Goal: Transaction & Acquisition: Purchase product/service

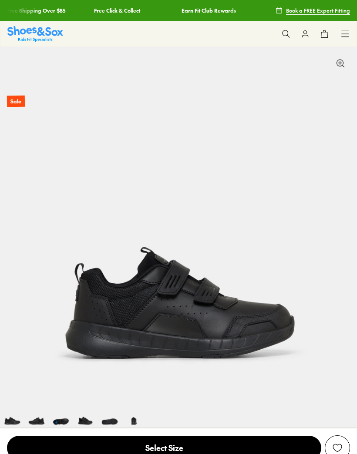
select select "*"
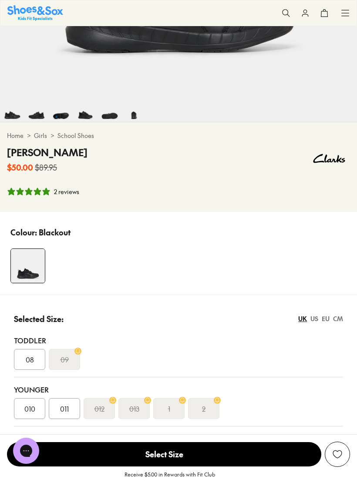
scroll to position [307, 0]
click at [327, 315] on div "EU" at bounding box center [325, 317] width 8 height 9
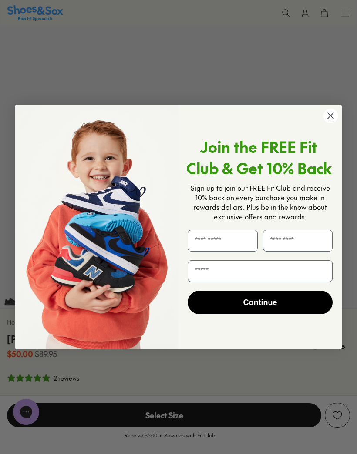
scroll to position [0, 1070]
click at [328, 121] on circle "Close dialog" at bounding box center [330, 116] width 14 height 14
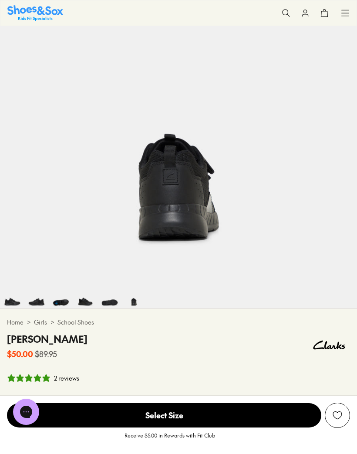
scroll to position [0, 1783]
click at [346, 13] on icon at bounding box center [344, 13] width 9 height 9
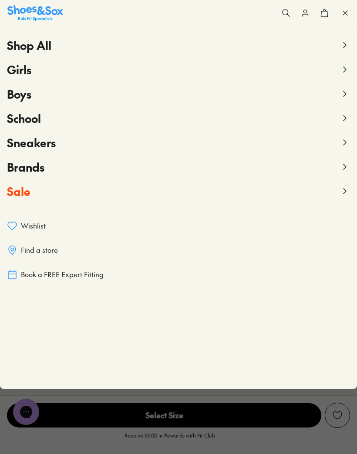
click at [12, 117] on span "School" at bounding box center [24, 118] width 34 height 16
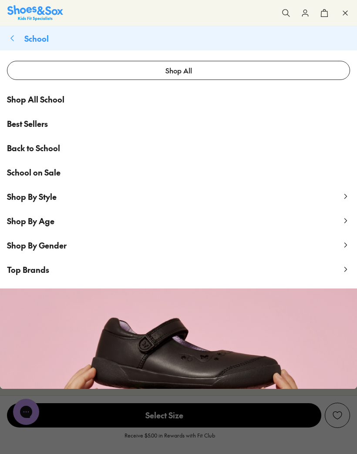
click at [14, 96] on span "Shop All School" at bounding box center [35, 99] width 57 height 12
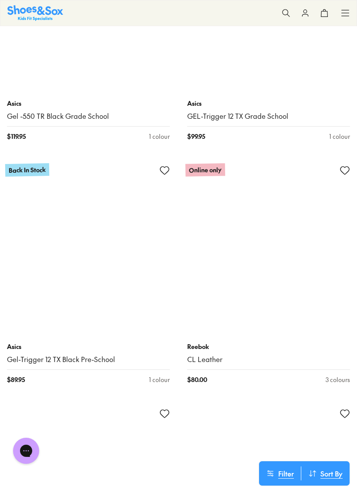
scroll to position [1732, 0]
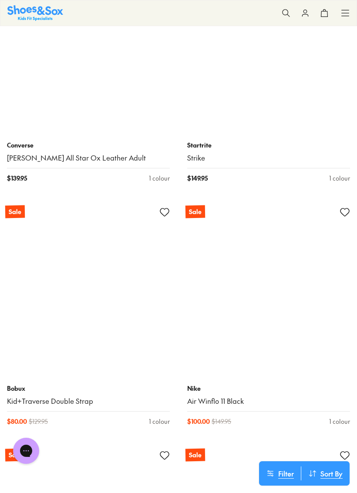
scroll to position [6803, 0]
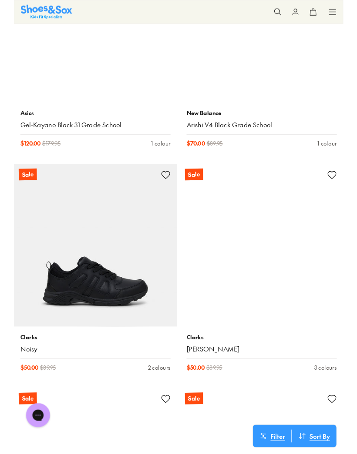
scroll to position [11209, 0]
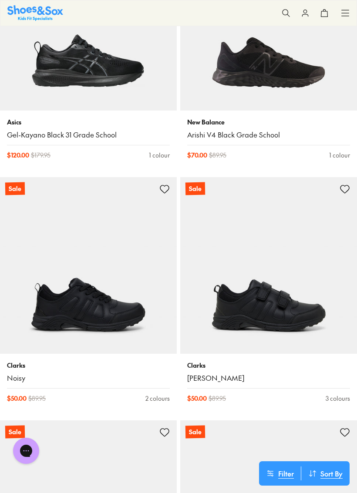
click at [329, 304] on img at bounding box center [268, 265] width 177 height 177
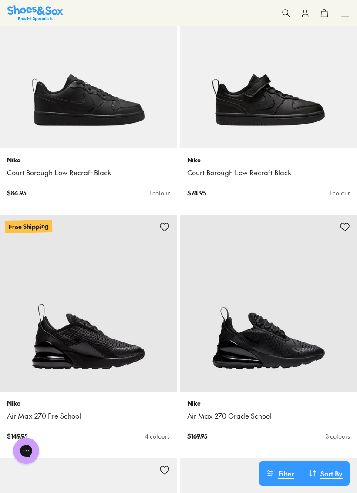
scroll to position [220, 0]
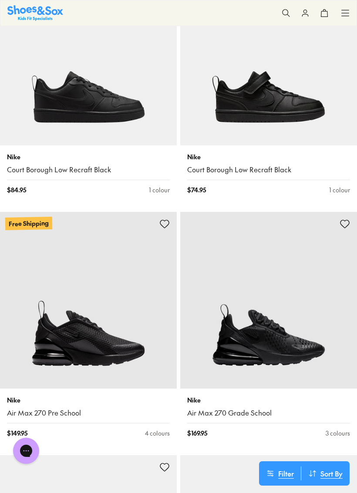
click at [319, 454] on button "Sort By : Newest" at bounding box center [325, 473] width 48 height 14
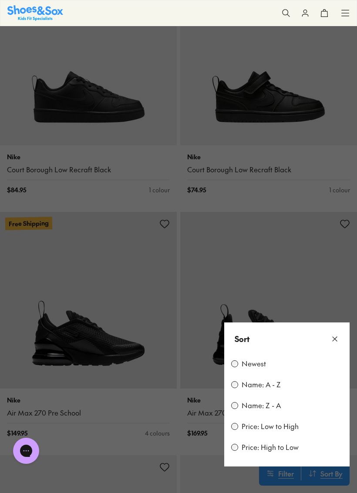
click at [311, 427] on div "Price: Low to High" at bounding box center [286, 426] width 111 height 10
click at [242, 426] on label "Price: Low to High" at bounding box center [269, 426] width 57 height 10
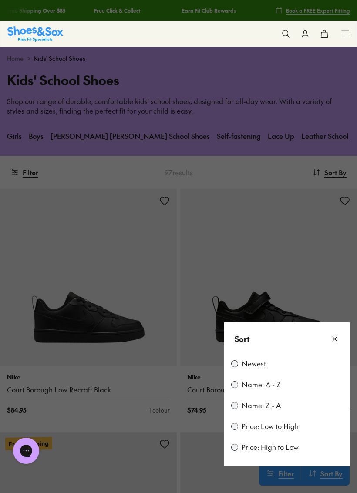
click at [337, 338] on icon at bounding box center [334, 338] width 9 height 9
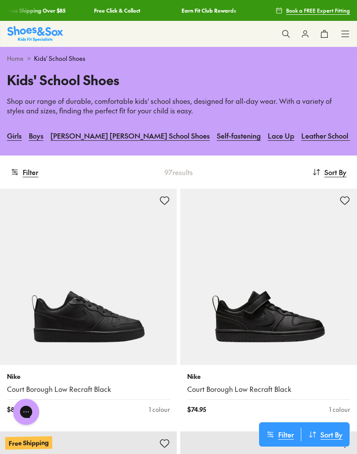
click at [320, 434] on span "Sort By" at bounding box center [331, 435] width 22 height 10
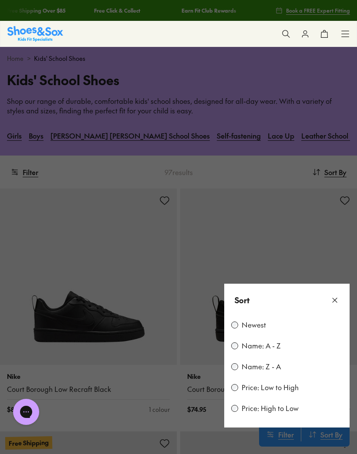
click at [338, 264] on button at bounding box center [178, 227] width 357 height 454
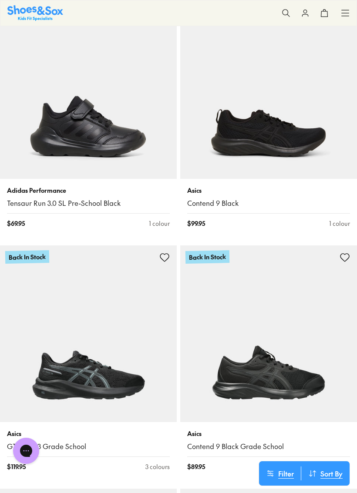
scroll to position [676, 0]
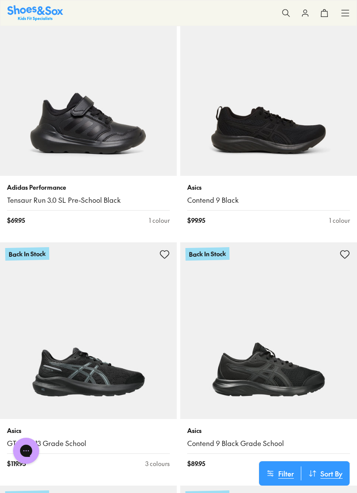
click at [329, 454] on span "Sort By" at bounding box center [331, 473] width 22 height 10
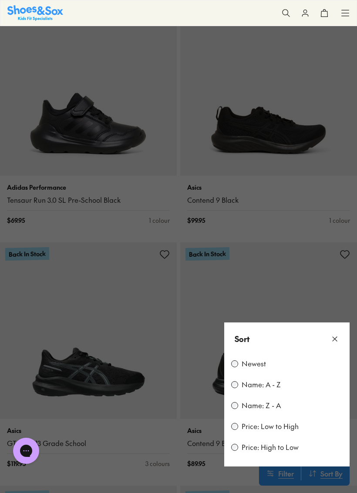
click at [297, 421] on label "Price: Low to High" at bounding box center [269, 426] width 57 height 10
click at [340, 333] on div "Sort" at bounding box center [286, 338] width 125 height 33
click at [342, 333] on div "Sort" at bounding box center [286, 338] width 125 height 33
click at [337, 338] on icon at bounding box center [334, 338] width 9 height 9
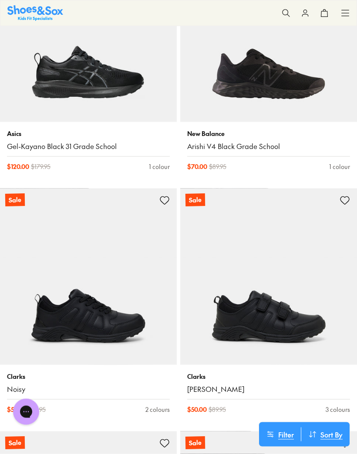
scroll to position [11198, 0]
click at [304, 312] on img at bounding box center [268, 276] width 177 height 177
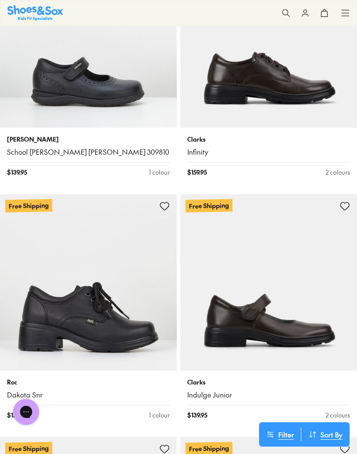
scroll to position [8993, 0]
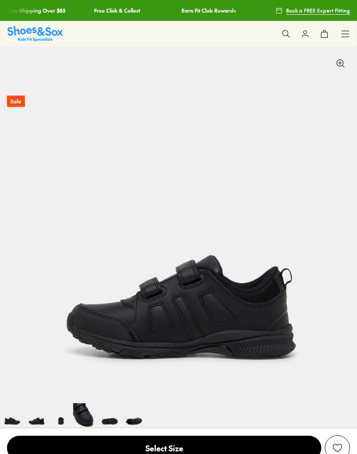
select select "*"
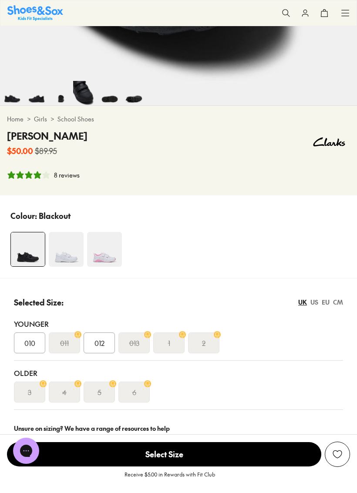
scroll to position [323, 0]
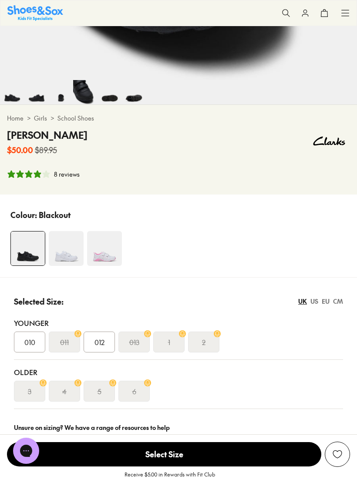
click at [328, 303] on div "EU" at bounding box center [325, 301] width 8 height 9
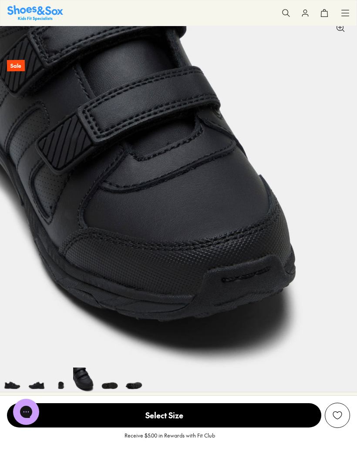
scroll to position [35, 0]
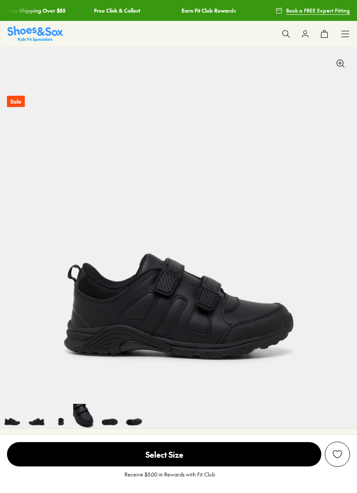
select select "*"
